Goal: Transaction & Acquisition: Purchase product/service

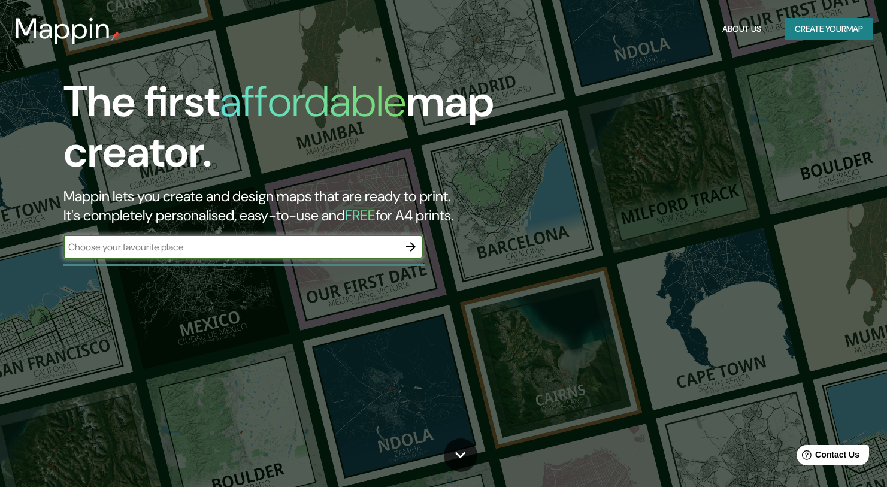
click at [283, 247] on input "text" at bounding box center [230, 247] width 335 height 14
click at [414, 247] on icon "button" at bounding box center [411, 247] width 10 height 10
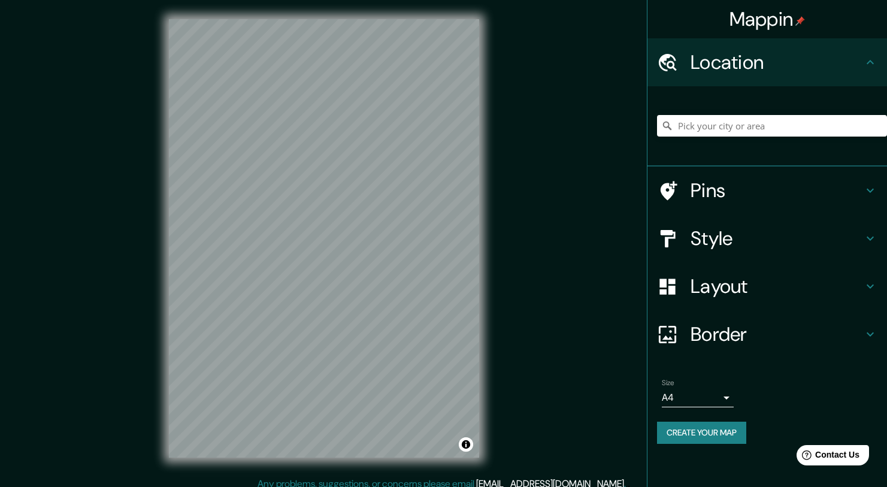
click at [722, 226] on h4 "Style" at bounding box center [776, 238] width 172 height 24
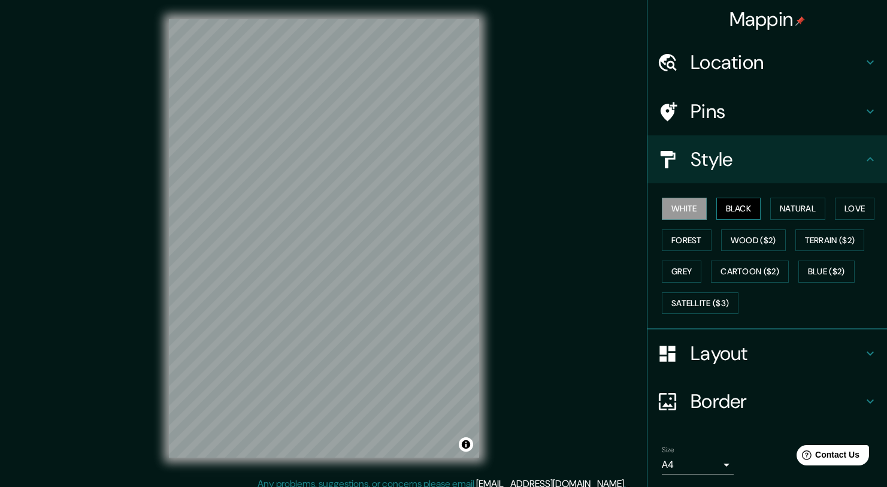
click at [732, 212] on button "Black" at bounding box center [738, 209] width 45 height 22
click at [812, 210] on button "Natural" at bounding box center [797, 209] width 55 height 22
click at [863, 210] on button "Love" at bounding box center [855, 209] width 40 height 22
click at [683, 247] on button "Forest" at bounding box center [687, 240] width 50 height 22
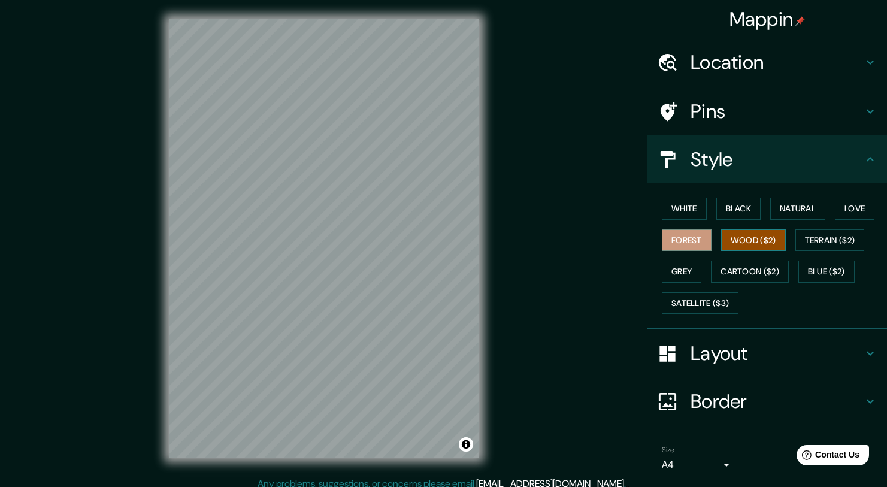
click at [747, 238] on button "Wood ($2)" at bounding box center [753, 240] width 65 height 22
click at [843, 242] on button "Terrain ($2)" at bounding box center [829, 240] width 69 height 22
click at [764, 241] on button "Wood ($2)" at bounding box center [753, 240] width 65 height 22
click at [682, 264] on button "Grey" at bounding box center [682, 271] width 40 height 22
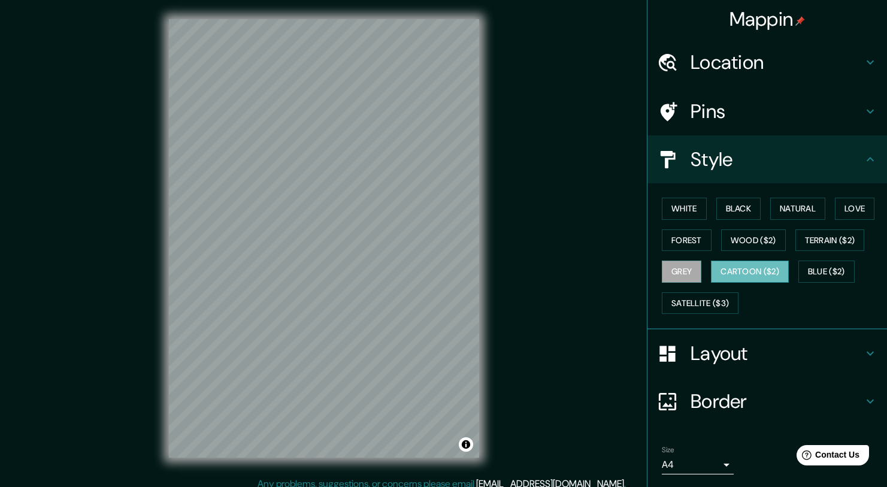
click at [759, 274] on button "Cartoon ($2)" at bounding box center [750, 271] width 78 height 22
click at [465, 444] on button "Toggle attribution" at bounding box center [466, 444] width 14 height 14
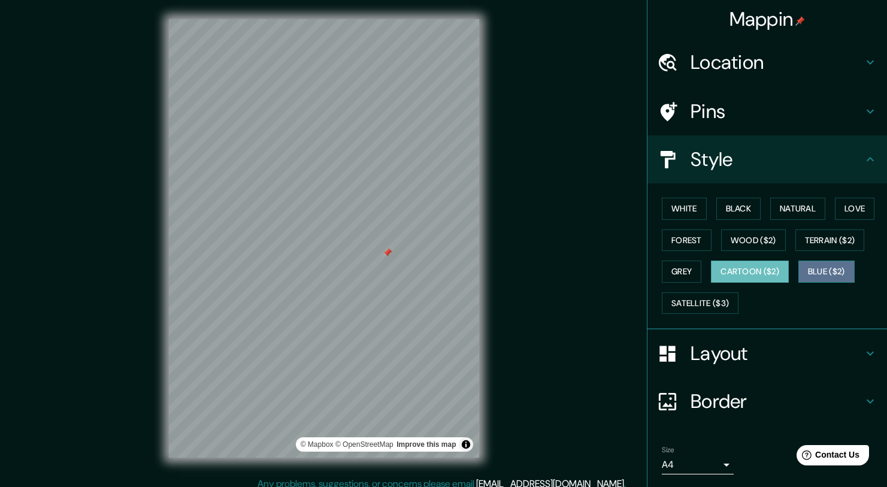
click at [834, 274] on button "Blue ($2)" at bounding box center [826, 271] width 56 height 22
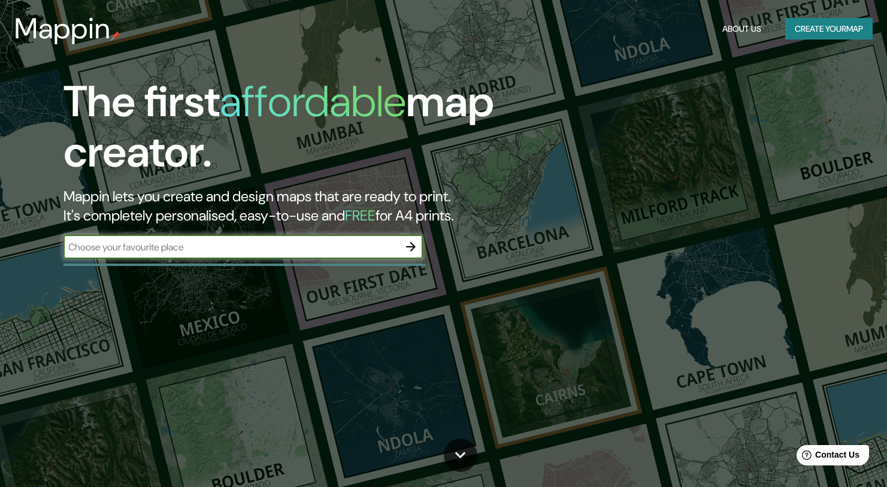
click at [280, 253] on input "text" at bounding box center [230, 247] width 335 height 14
type input "sao paulo"
click at [409, 244] on icon "button" at bounding box center [410, 246] width 14 height 14
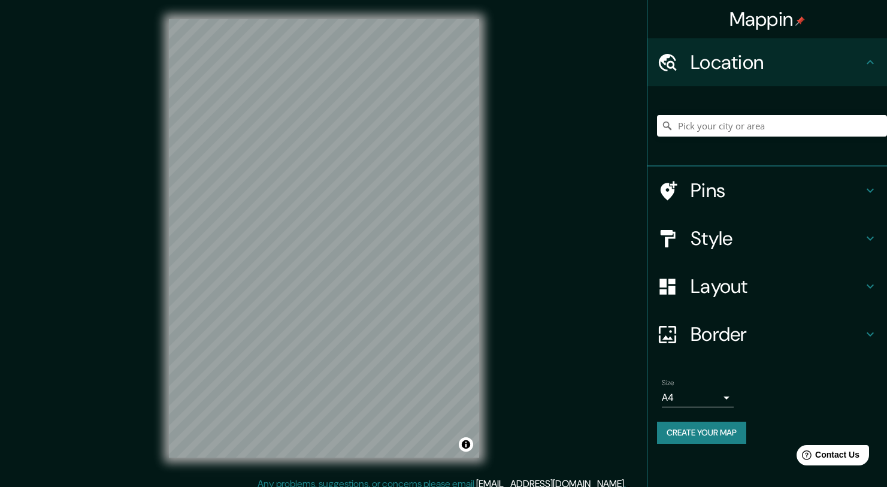
click at [803, 192] on h4 "Pins" at bounding box center [776, 190] width 172 height 24
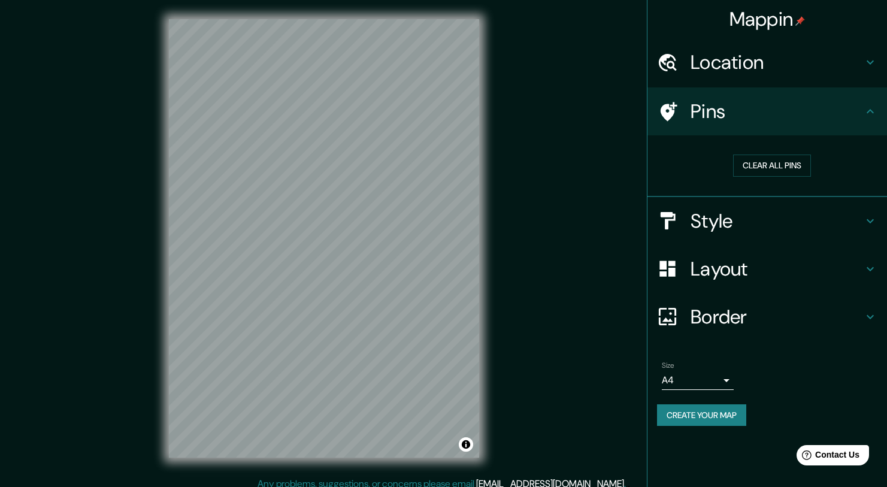
click at [765, 226] on h4 "Style" at bounding box center [776, 221] width 172 height 24
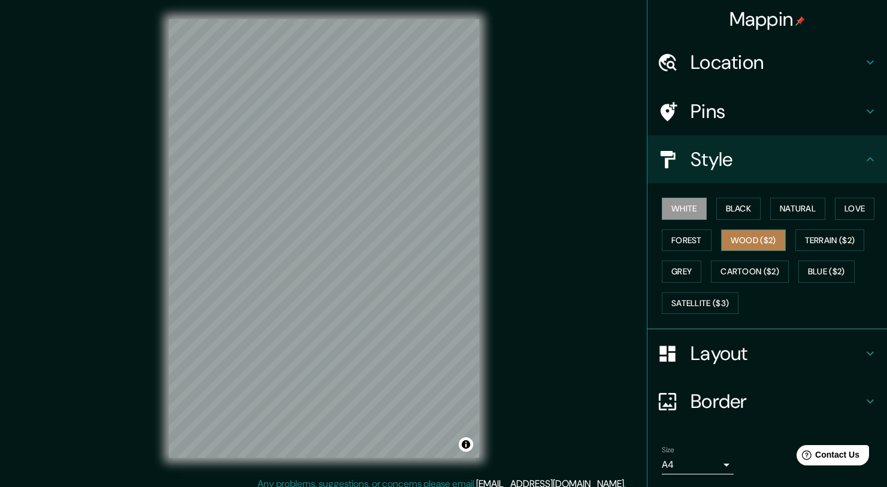
click at [754, 241] on button "Wood ($2)" at bounding box center [753, 240] width 65 height 22
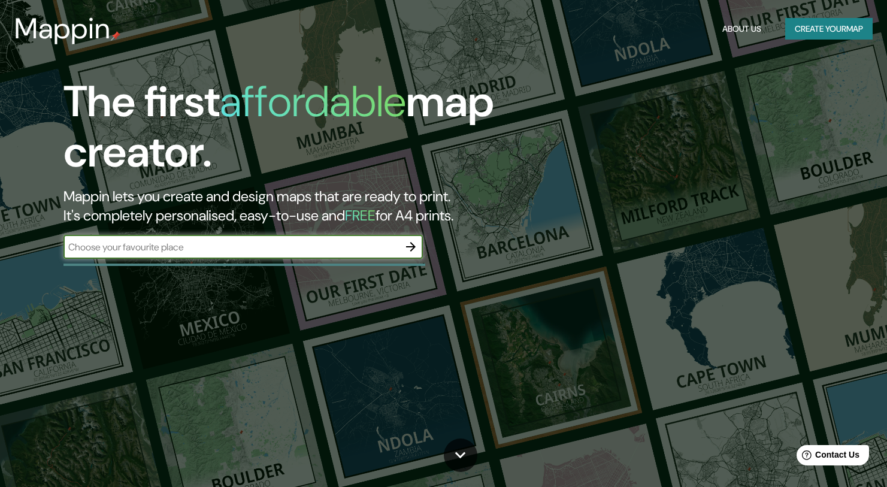
click at [261, 244] on input "text" at bounding box center [230, 247] width 335 height 14
